Goal: Book appointment/travel/reservation

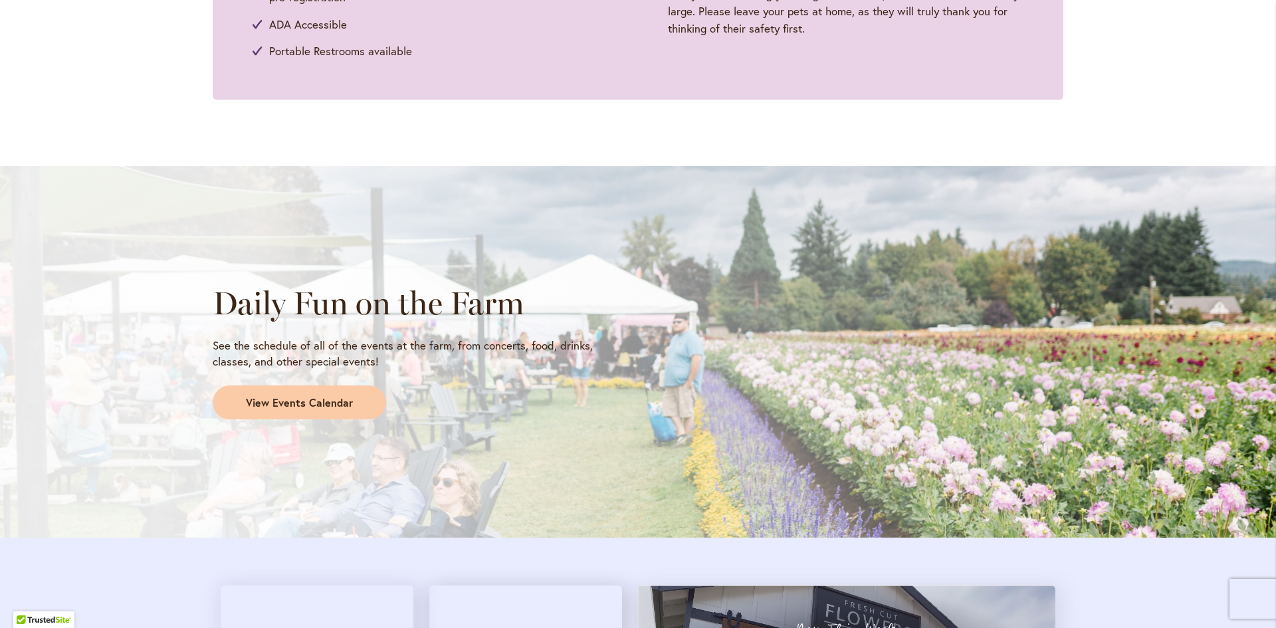
scroll to position [950, 0]
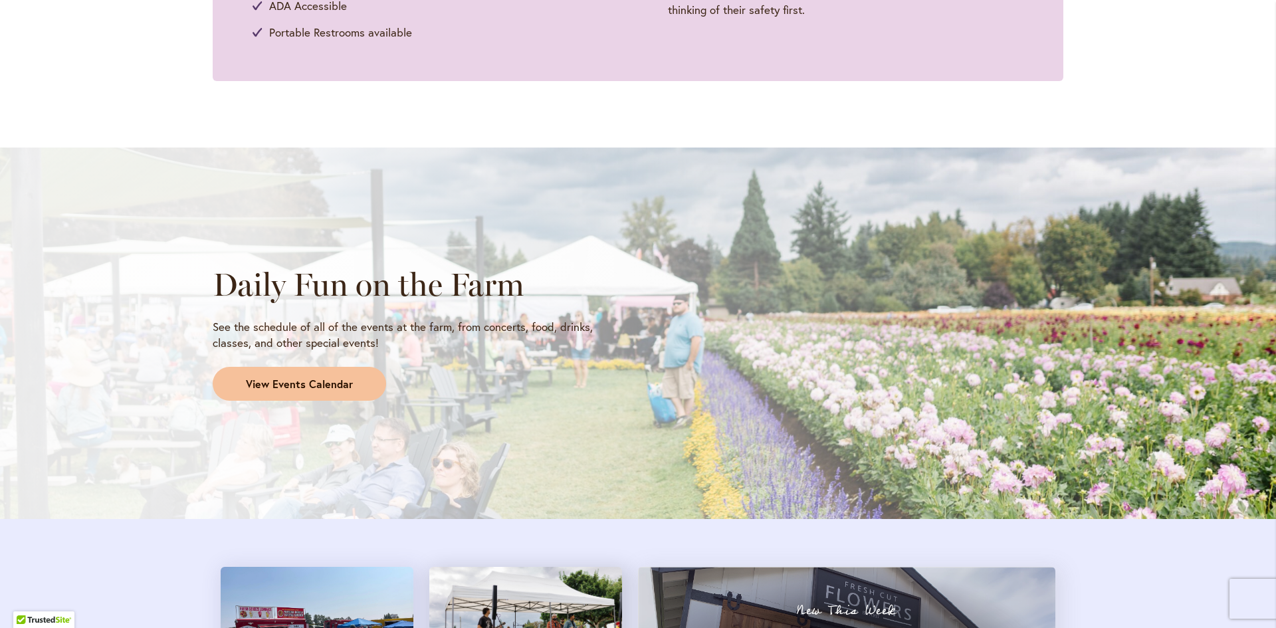
click at [294, 383] on span "View Events Calendar" at bounding box center [299, 384] width 107 height 15
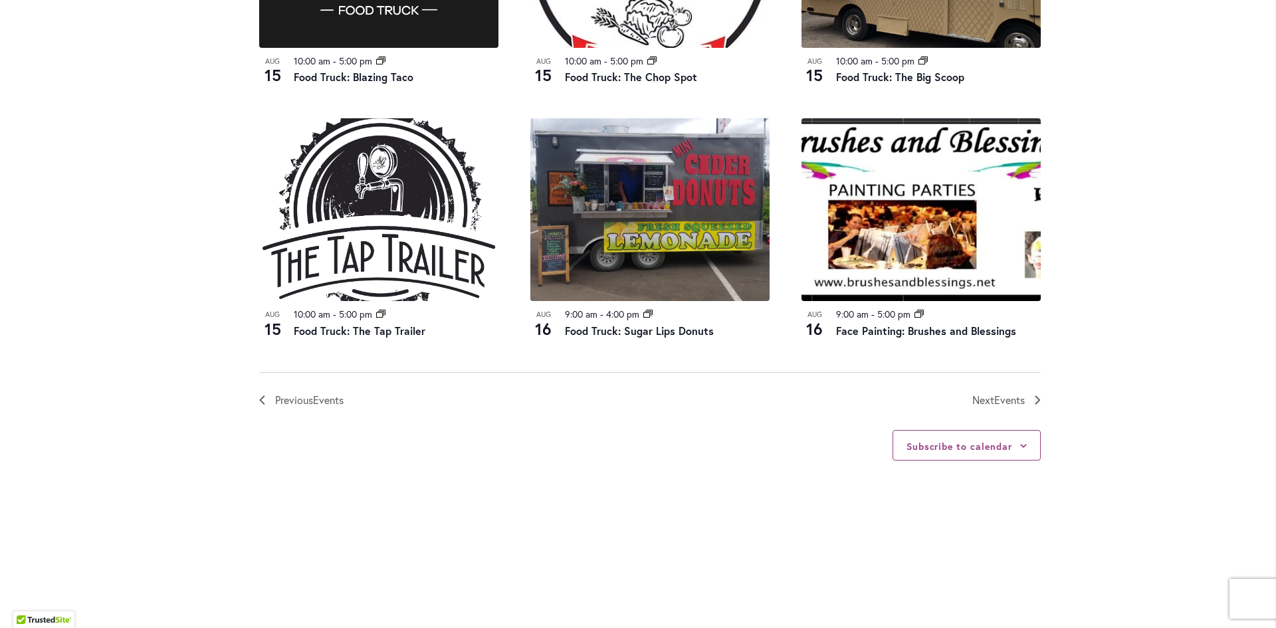
scroll to position [1431, 0]
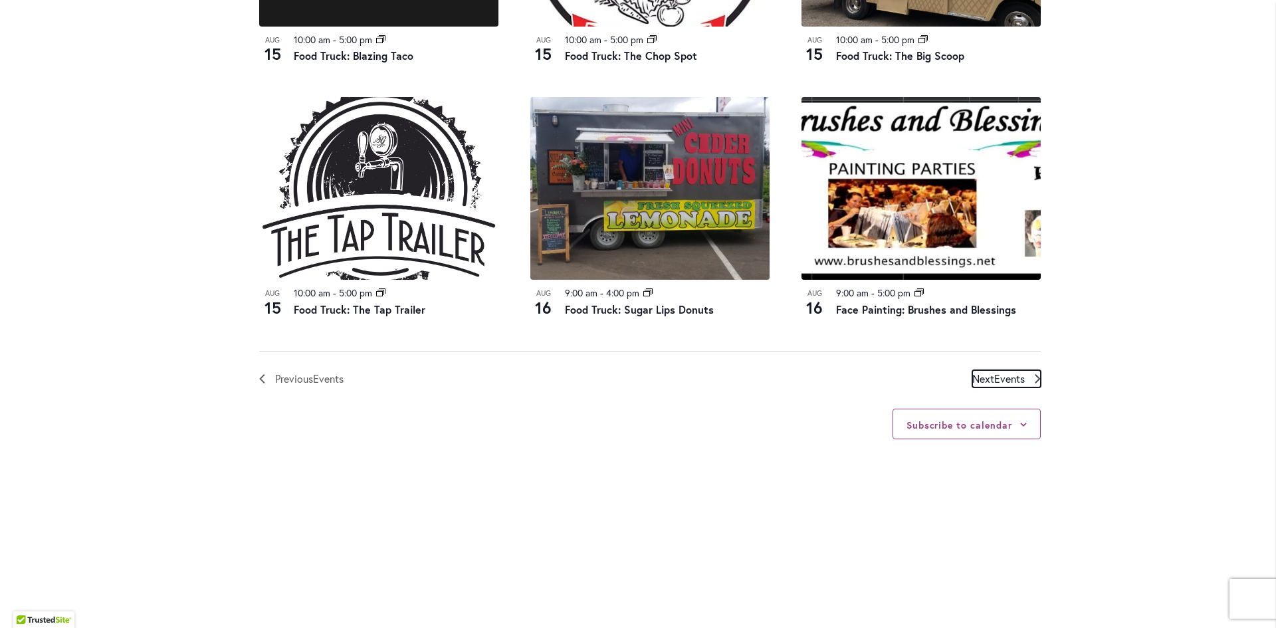
click at [1004, 379] on span "Events" at bounding box center [1009, 379] width 31 height 14
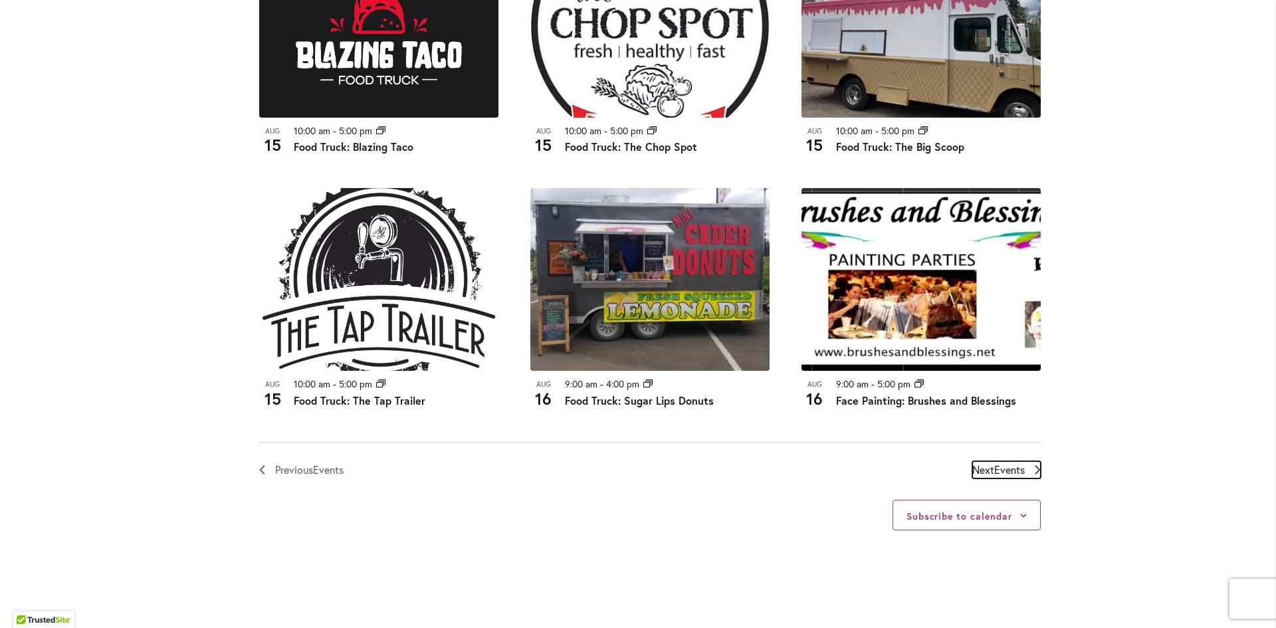
scroll to position [1477, 0]
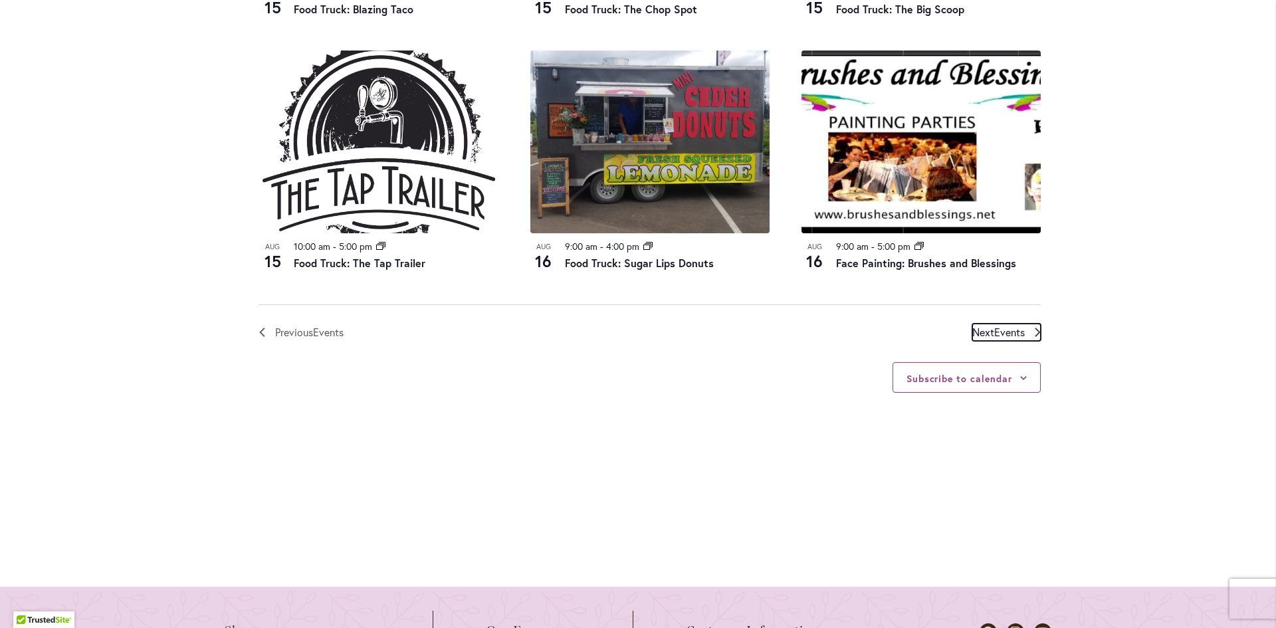
click at [1035, 328] on icon "Next Events" at bounding box center [1038, 332] width 6 height 9
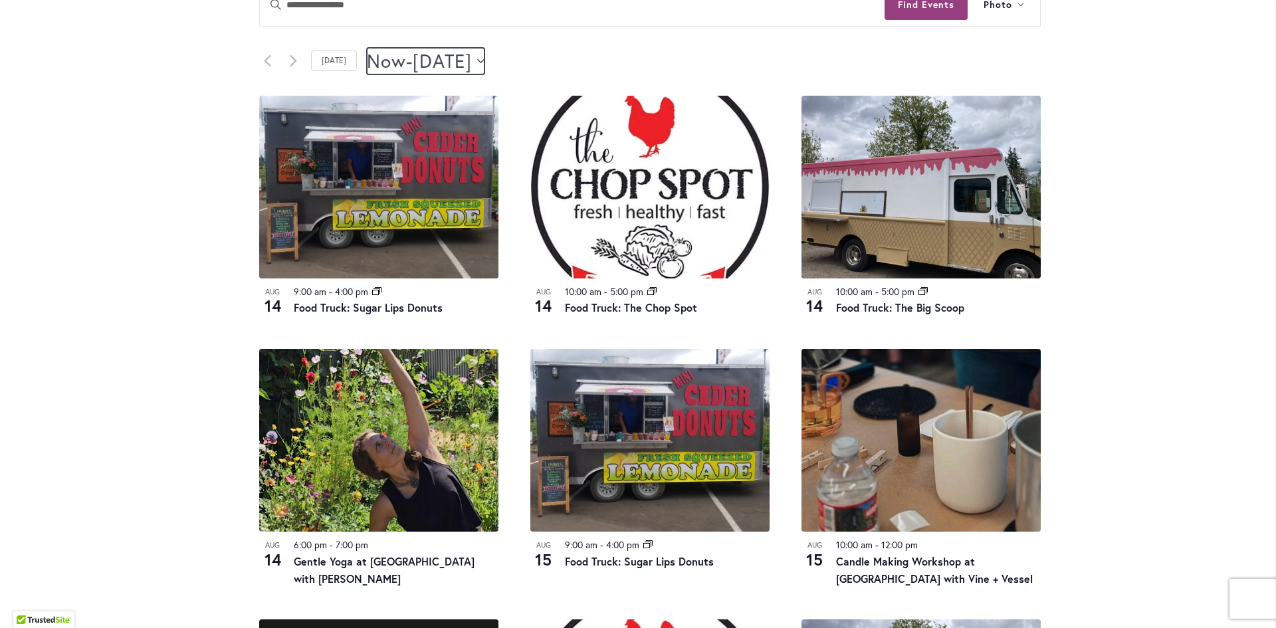
click at [485, 58] on icon "Click to toggle datepicker" at bounding box center [480, 60] width 7 height 5
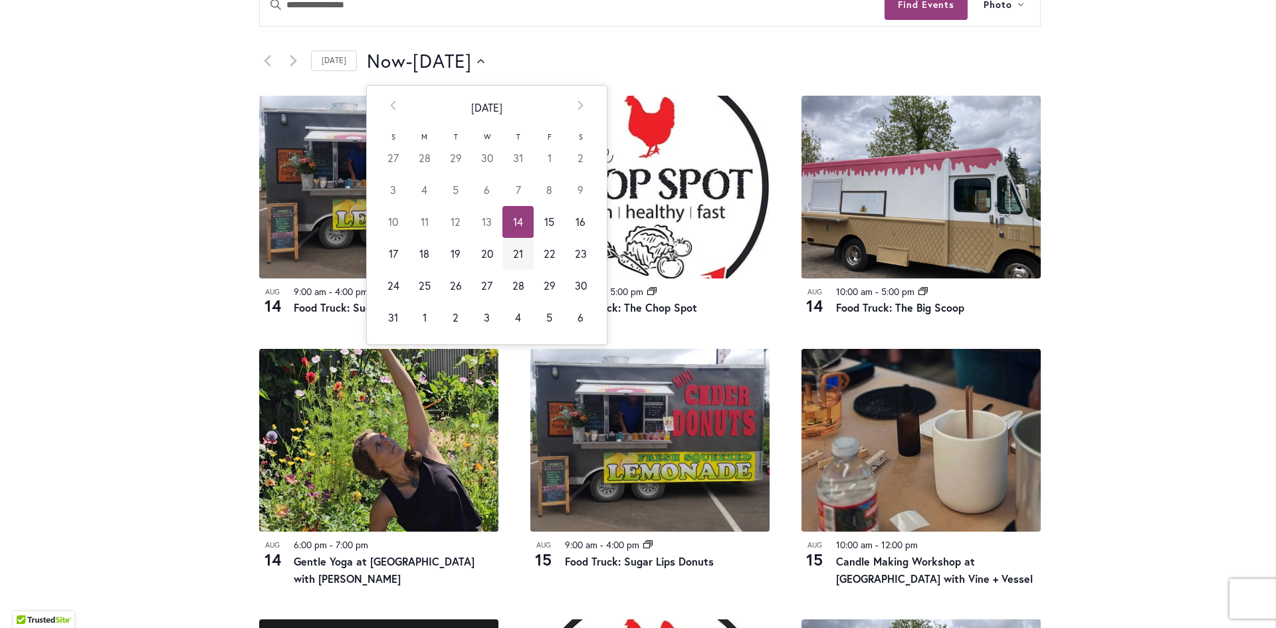
click at [508, 253] on td "21" at bounding box center [517, 254] width 31 height 32
click at [482, 252] on td "20" at bounding box center [486, 254] width 31 height 32
click at [383, 255] on td "17" at bounding box center [392, 254] width 31 height 32
click at [376, 60] on span "Now" at bounding box center [386, 61] width 39 height 27
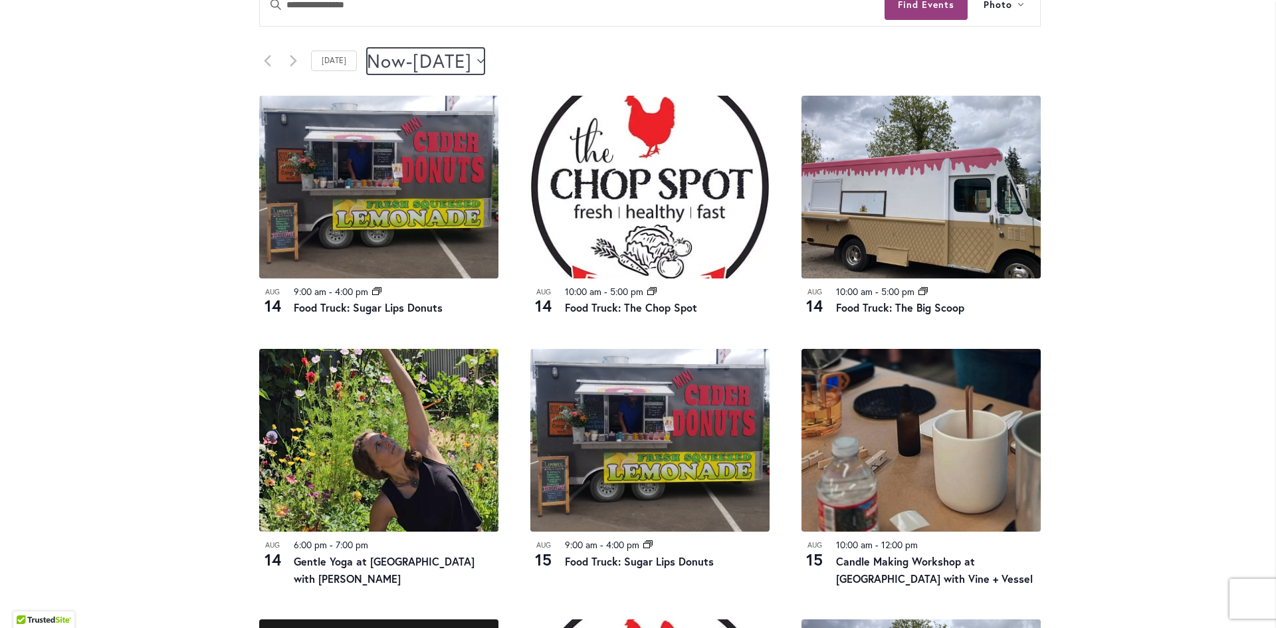
click at [485, 61] on icon "Click to toggle datepicker" at bounding box center [480, 60] width 7 height 5
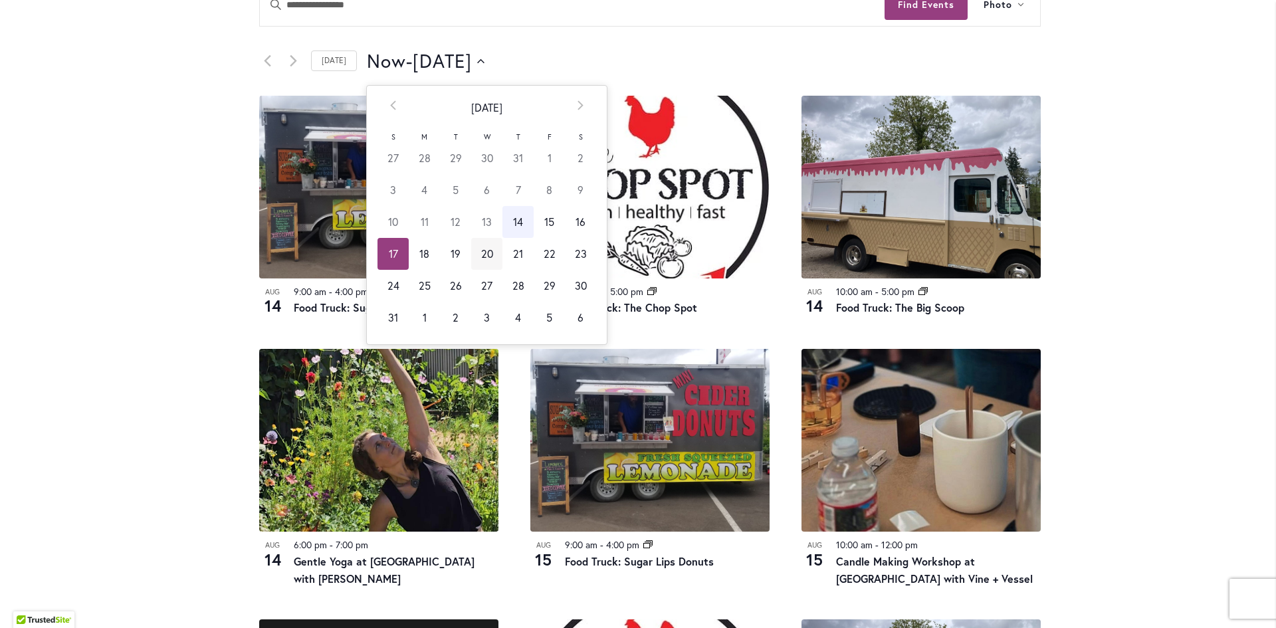
click at [481, 249] on td "20" at bounding box center [486, 254] width 31 height 32
click at [383, 282] on td "24" at bounding box center [392, 286] width 31 height 32
click at [572, 251] on td "23" at bounding box center [580, 254] width 31 height 32
click at [567, 282] on td "30" at bounding box center [580, 286] width 31 height 32
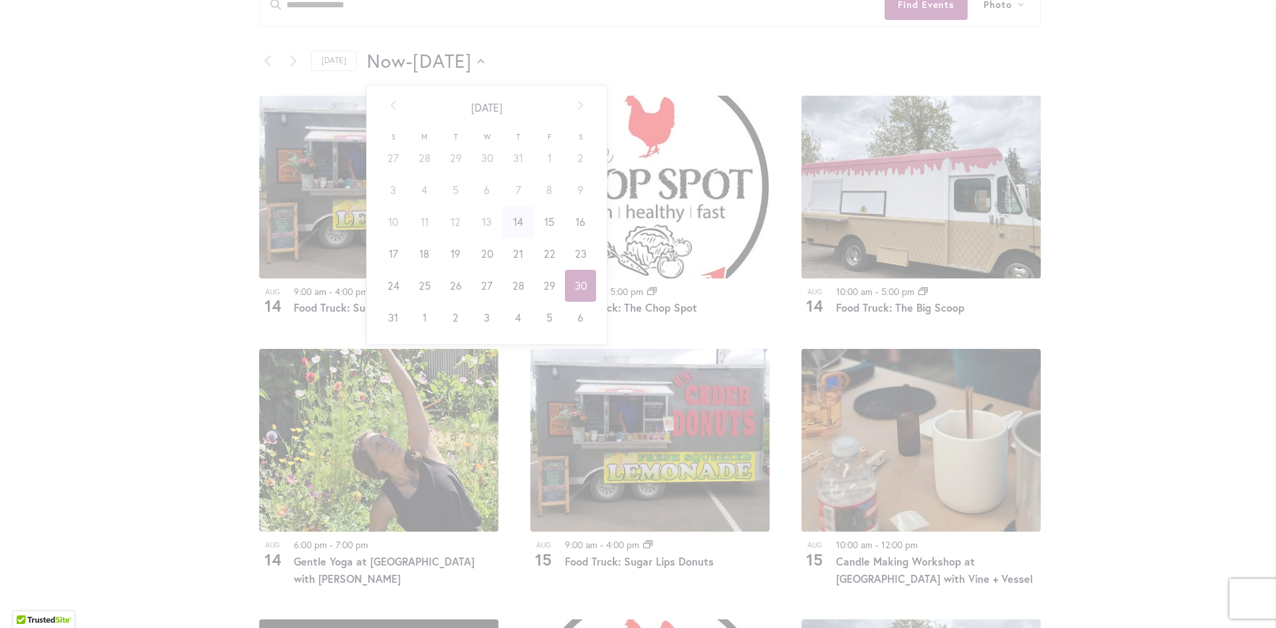
type input "*********"
